Goal: Find specific page/section: Find specific page/section

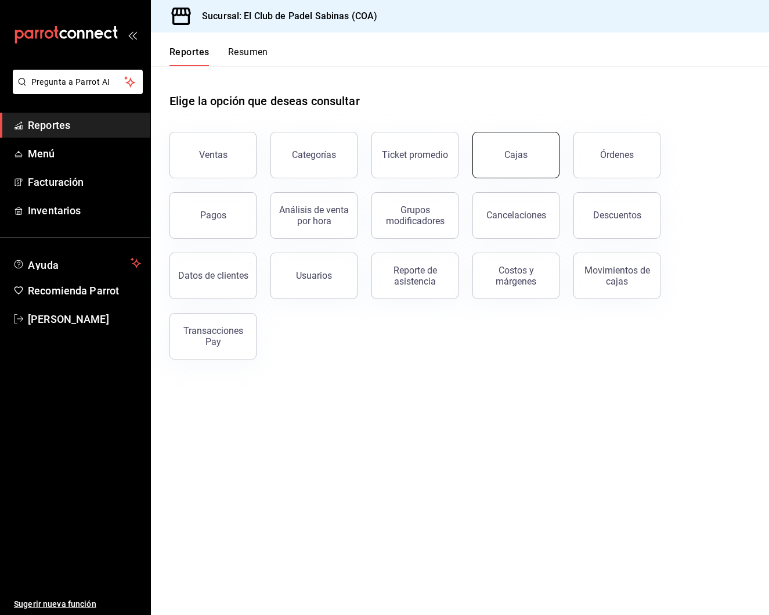
click at [524, 161] on link "Cajas" at bounding box center [516, 155] width 87 height 46
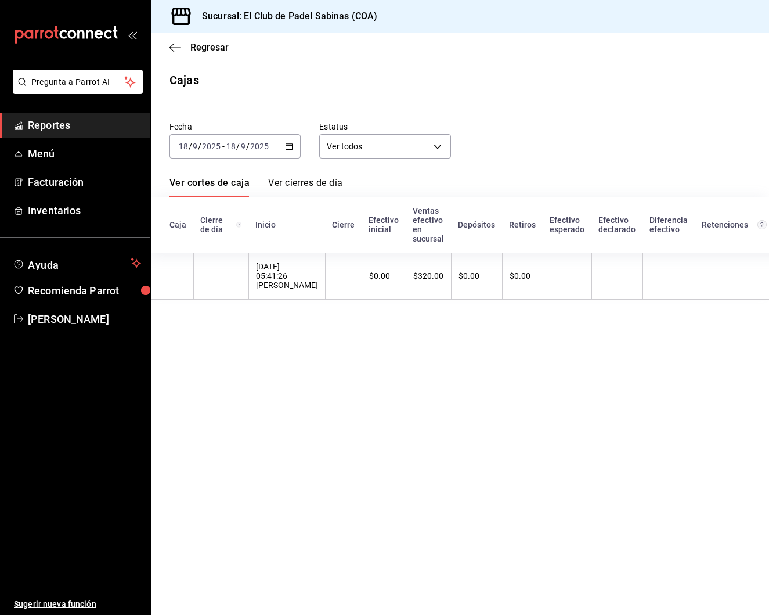
click at [74, 120] on span "Reportes" at bounding box center [84, 125] width 113 height 16
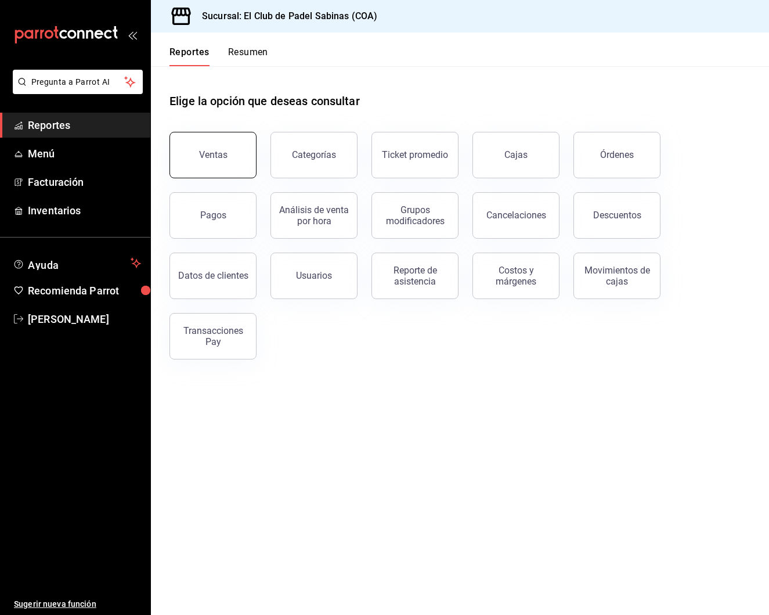
click at [214, 152] on div "Ventas" at bounding box center [213, 154] width 28 height 11
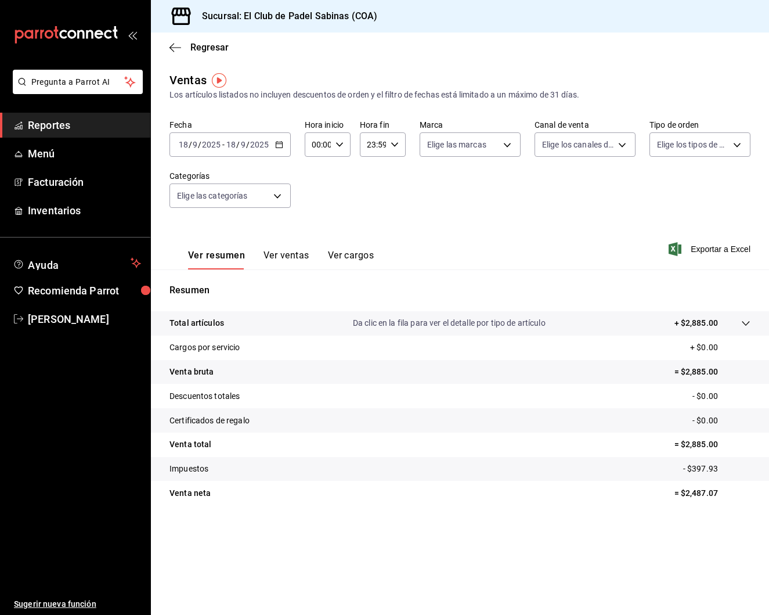
click at [291, 253] on button "Ver ventas" at bounding box center [287, 260] width 46 height 20
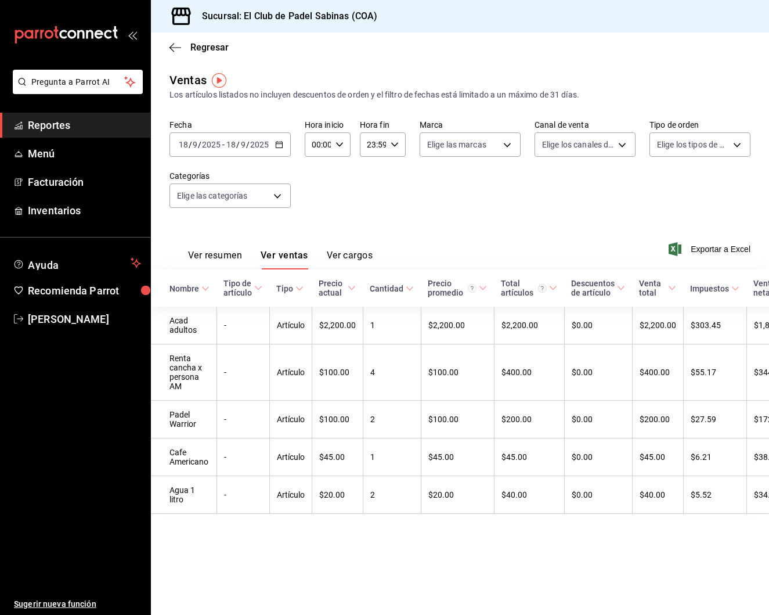
click at [98, 125] on span "Reportes" at bounding box center [84, 125] width 113 height 16
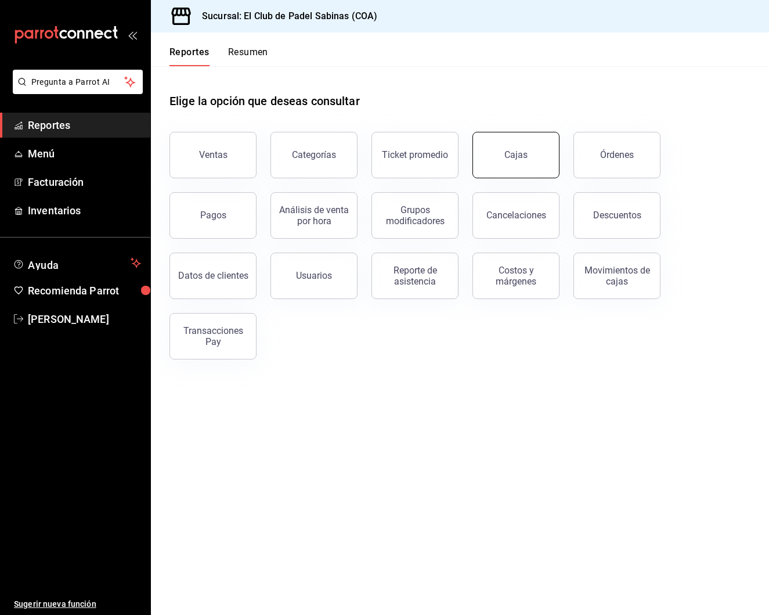
click at [504, 157] on link "Cajas" at bounding box center [516, 155] width 87 height 46
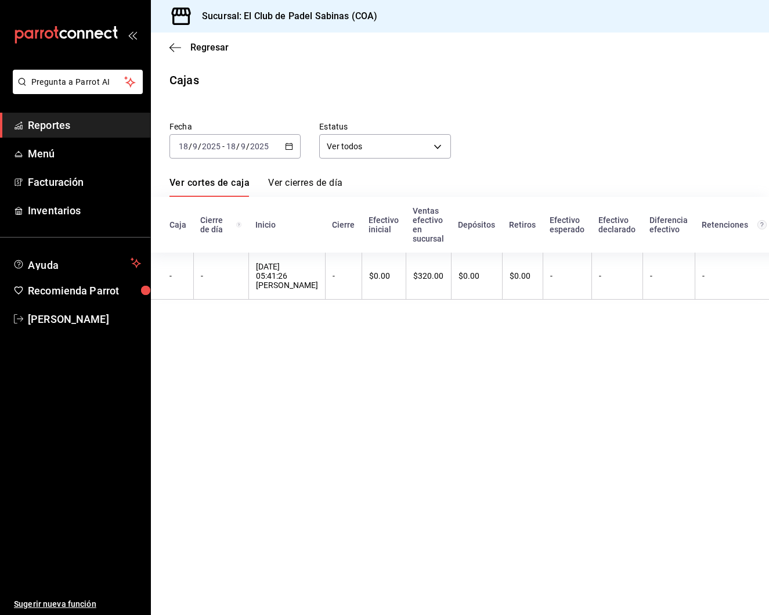
click at [80, 123] on span "Reportes" at bounding box center [84, 125] width 113 height 16
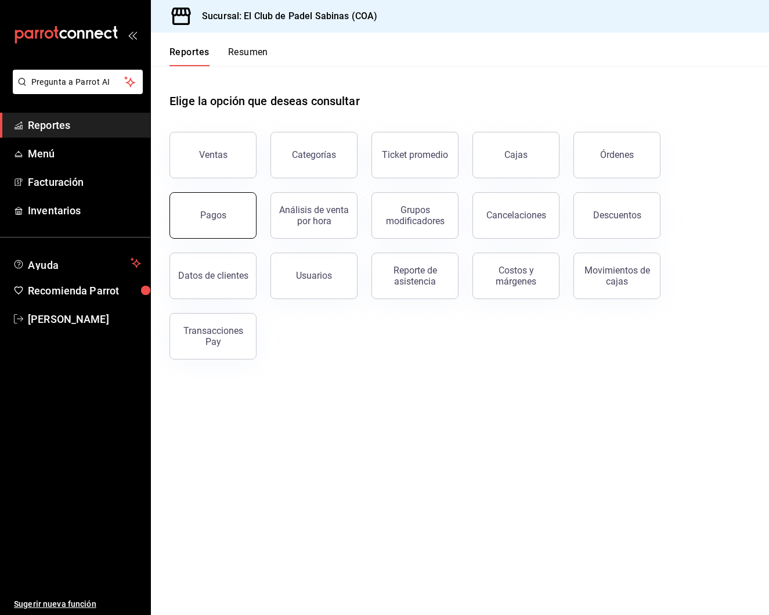
click at [235, 214] on button "Pagos" at bounding box center [213, 215] width 87 height 46
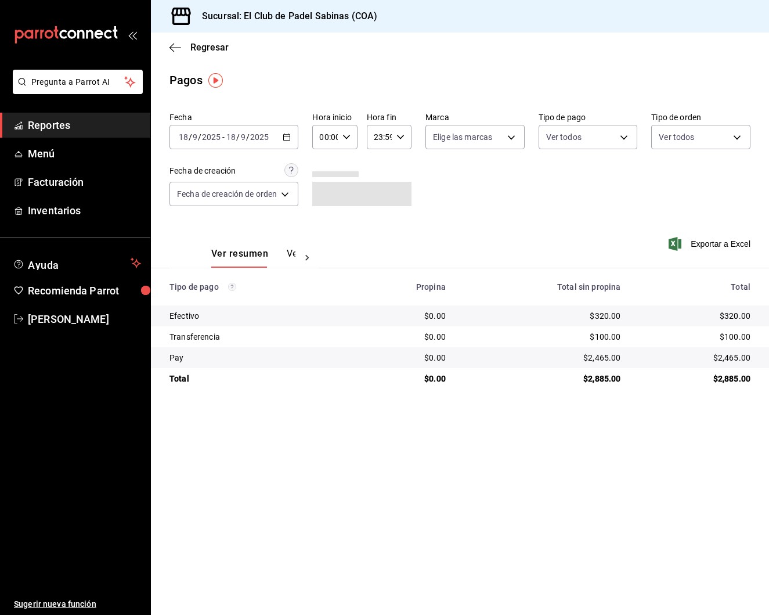
click at [546, 240] on div "Ver resumen Ver pagos Exportar a Excel" at bounding box center [460, 251] width 619 height 62
click at [483, 66] on main "Regresar Pagos Fecha [DATE] [DATE] - [DATE] [DATE] Hora inicio 00:00 Hora inici…" at bounding box center [460, 324] width 619 height 582
